Goal: Navigation & Orientation: Find specific page/section

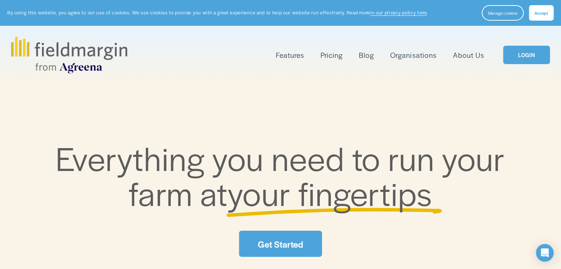
click at [520, 62] on link "LOGIN" at bounding box center [526, 55] width 47 height 19
